Goal: Task Accomplishment & Management: Manage account settings

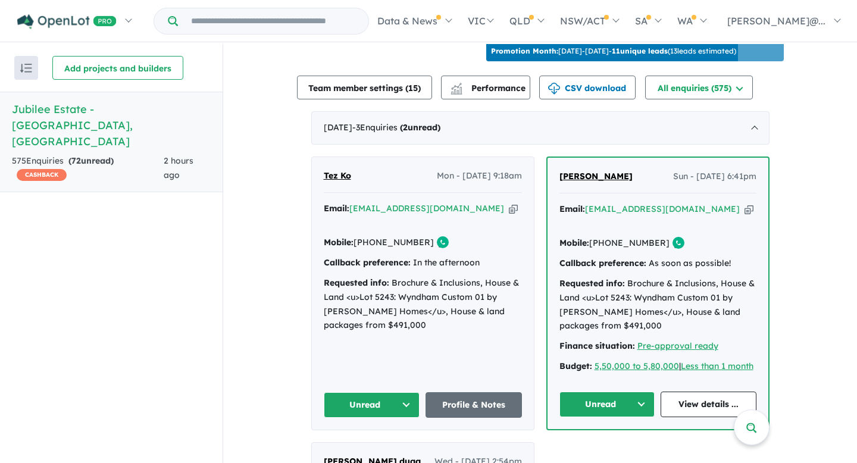
scroll to position [430, 0]
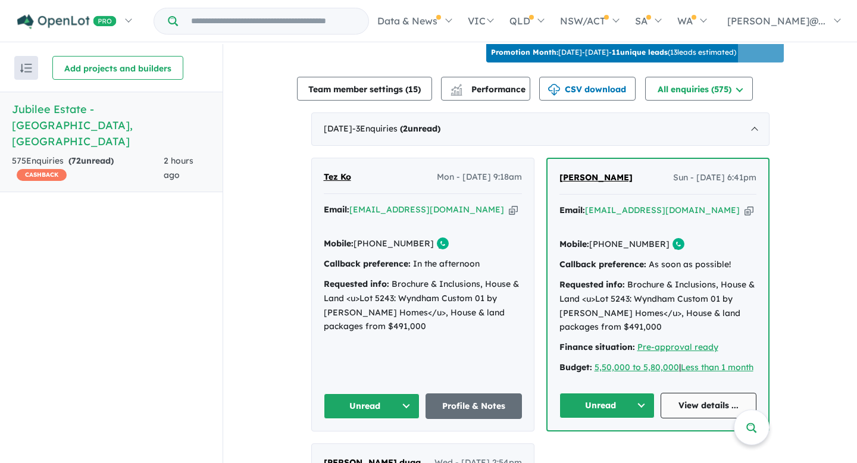
click at [687, 393] on link "View details ..." at bounding box center [709, 406] width 96 height 26
drag, startPoint x: 555, startPoint y: 171, endPoint x: 596, endPoint y: 179, distance: 41.9
click at [596, 179] on div "[PERSON_NAME] Sun - [DATE] 6:41pm Email: [EMAIL_ADDRESS][DOMAIN_NAME] Copied! M…" at bounding box center [658, 294] width 221 height 271
copy span "[PERSON_NAME]"
drag, startPoint x: 630, startPoint y: 174, endPoint x: 602, endPoint y: 176, distance: 28.0
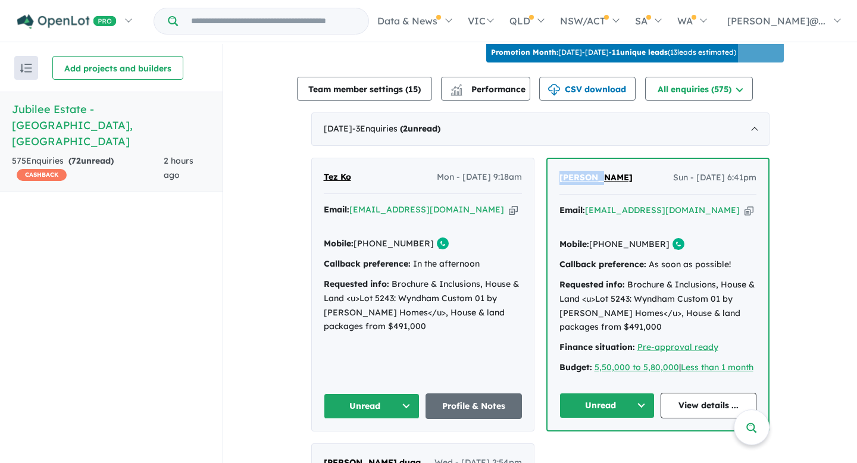
click at [602, 176] on div "[PERSON_NAME] Sun - [DATE] 6:41pm" at bounding box center [657, 183] width 197 height 24
copy span "Chand"
click at [745, 205] on icon "button" at bounding box center [749, 210] width 9 height 12
copy span "Chand"
drag, startPoint x: 652, startPoint y: 229, endPoint x: 605, endPoint y: 229, distance: 46.4
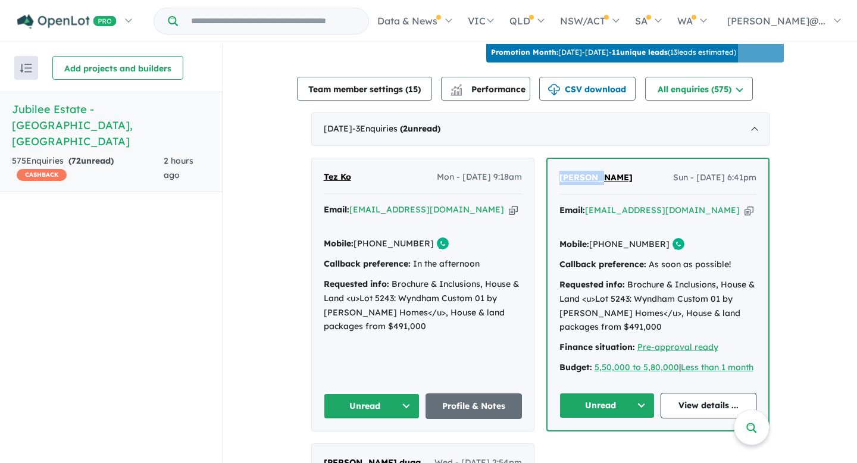
click at [605, 239] on link "[PHONE_NUMBER]" at bounding box center [629, 244] width 80 height 11
copy link "466 292 909"
click at [640, 393] on button "Unread" at bounding box center [607, 406] width 96 height 26
click at [613, 448] on button "Assigned" at bounding box center [612, 461] width 104 height 27
drag, startPoint x: 320, startPoint y: 171, endPoint x: 333, endPoint y: 173, distance: 13.2
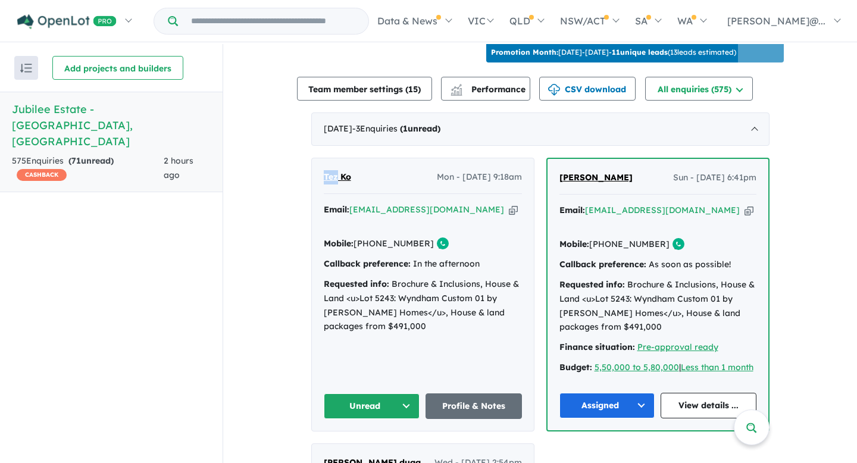
click at [333, 173] on div "Tez Ko Mon - [DATE] 9:18am Email: [EMAIL_ADDRESS][DOMAIN_NAME] Copied! Mobile: …" at bounding box center [423, 294] width 222 height 273
copy span "Tez"
drag, startPoint x: 358, startPoint y: 175, endPoint x: 337, endPoint y: 176, distance: 20.2
click at [337, 176] on div "Tez Ko Mon - [DATE] 9:18am" at bounding box center [423, 182] width 198 height 24
copy span "Ko"
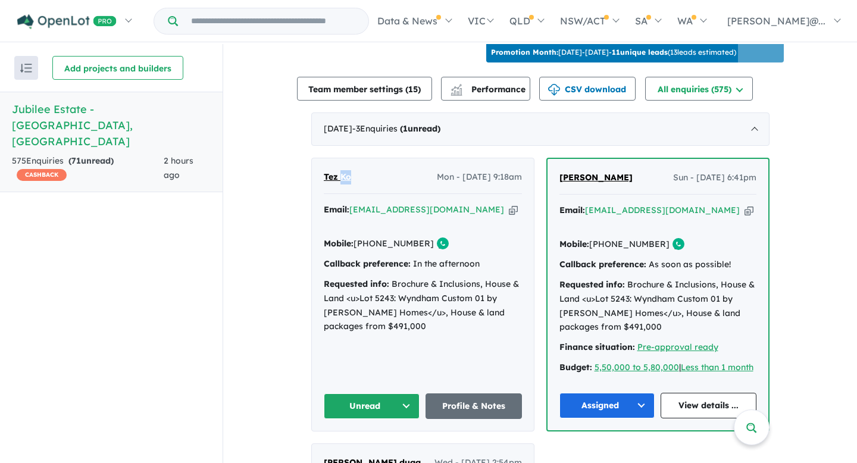
click at [509, 204] on icon "button" at bounding box center [513, 210] width 9 height 12
copy span "Ko"
drag, startPoint x: 417, startPoint y: 227, endPoint x: 373, endPoint y: 227, distance: 44.6
click at [373, 238] on link "[PHONE_NUMBER]" at bounding box center [394, 243] width 80 height 11
copy link "90 686 800"
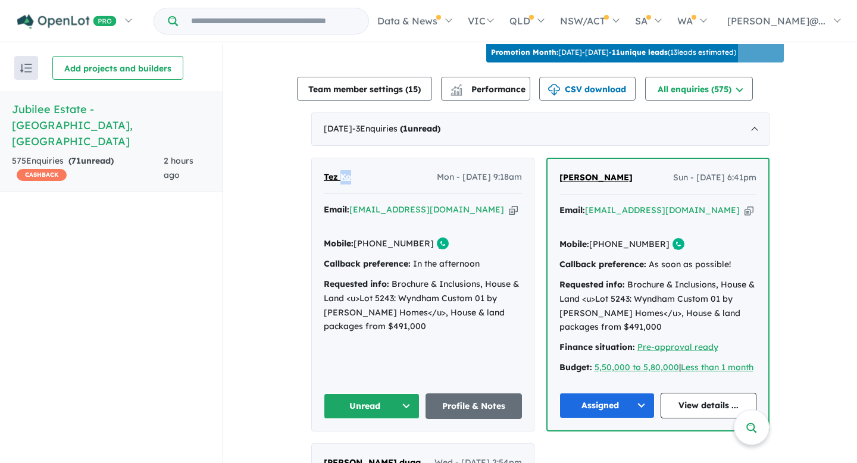
click at [400, 393] on button "Unread" at bounding box center [372, 406] width 96 height 26
click at [379, 448] on button "Assigned" at bounding box center [376, 461] width 104 height 27
